Goal: Information Seeking & Learning: Learn about a topic

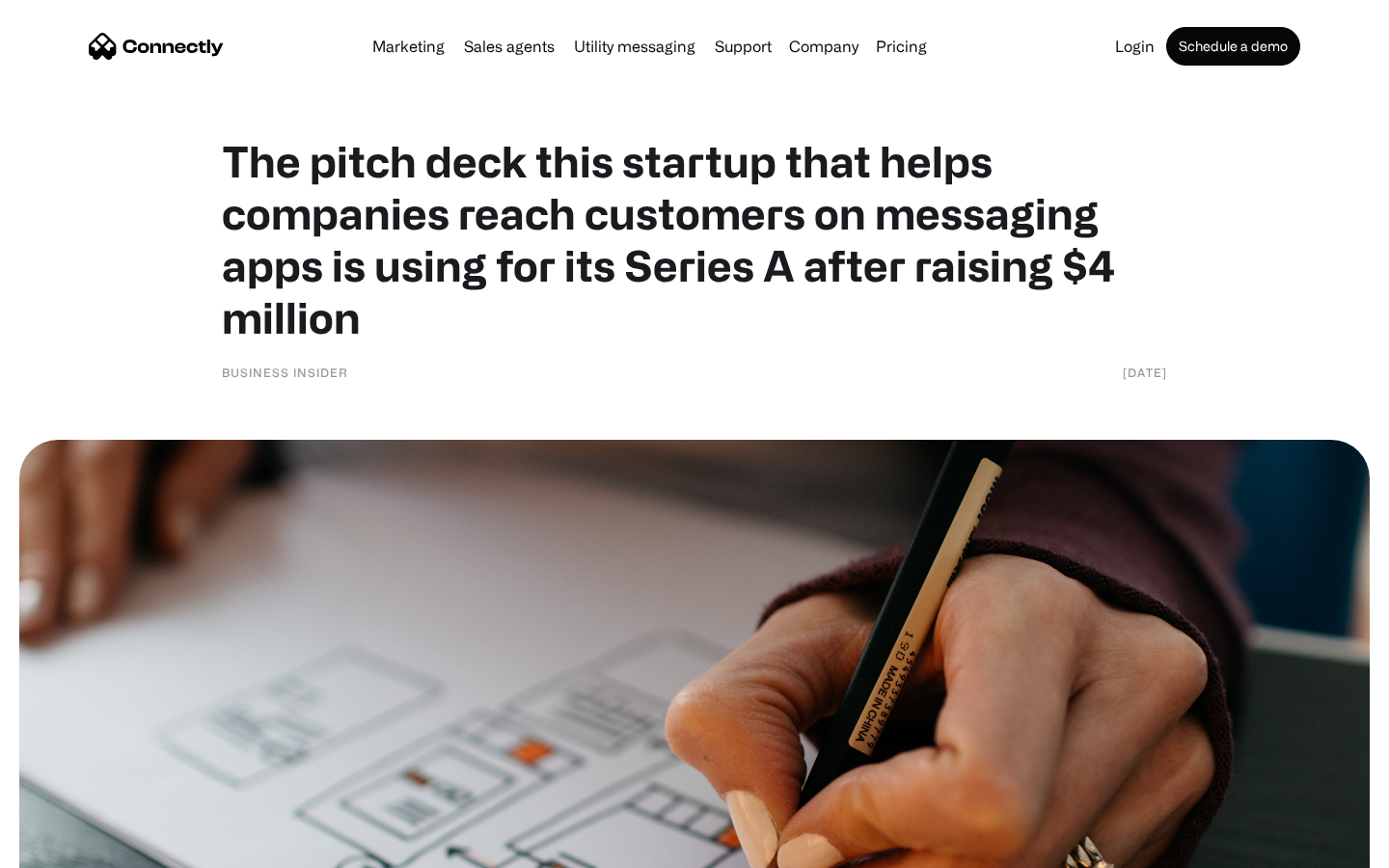
scroll to position [8362, 0]
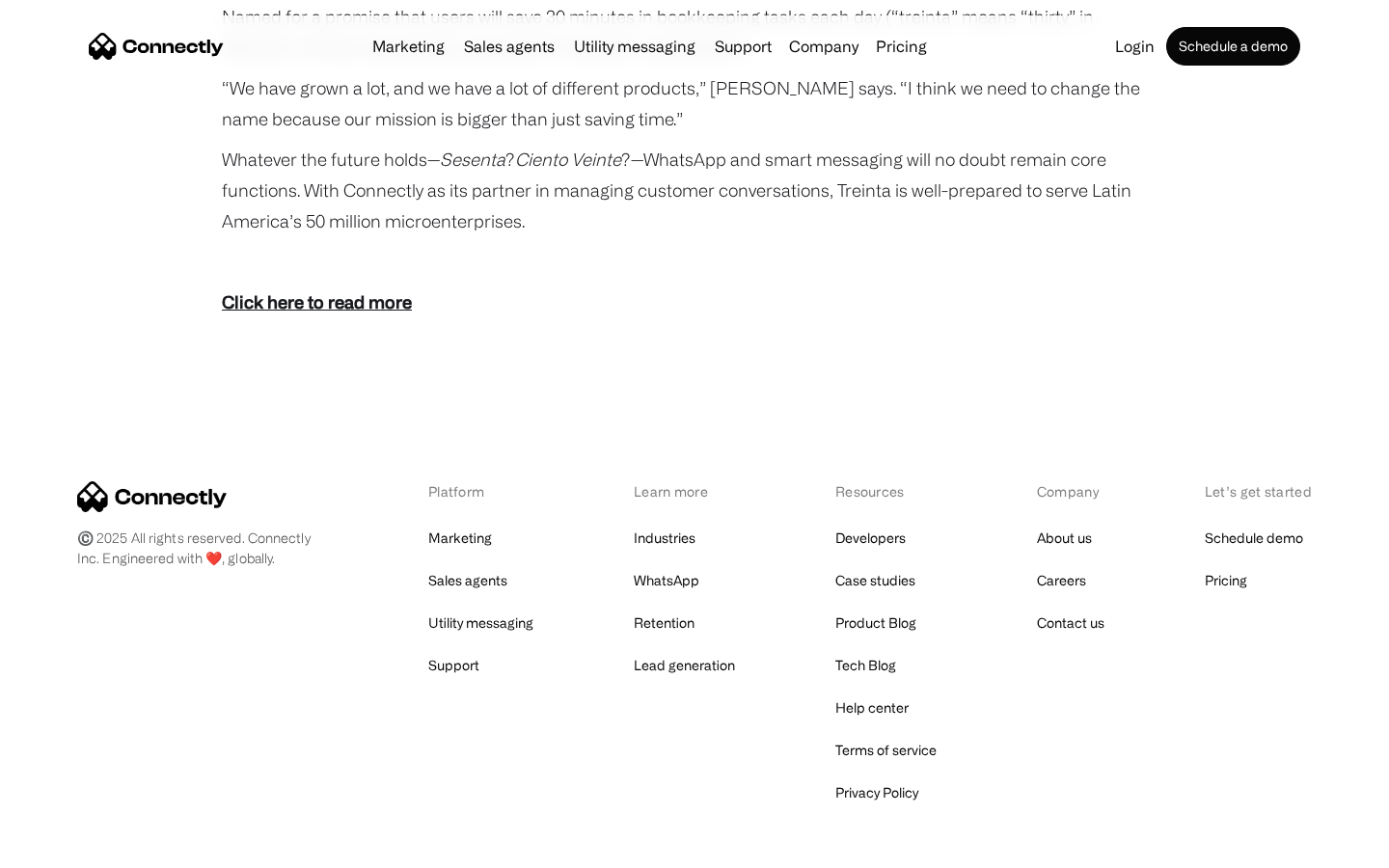
scroll to position [3550, 0]
